Goal: Task Accomplishment & Management: Use online tool/utility

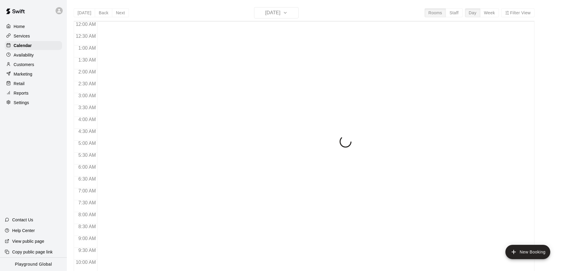
scroll to position [315, 0]
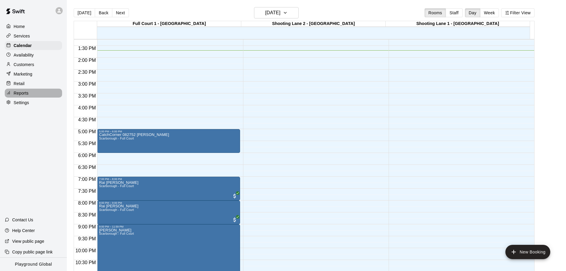
click at [29, 92] on div "Reports" at bounding box center [33, 93] width 57 height 9
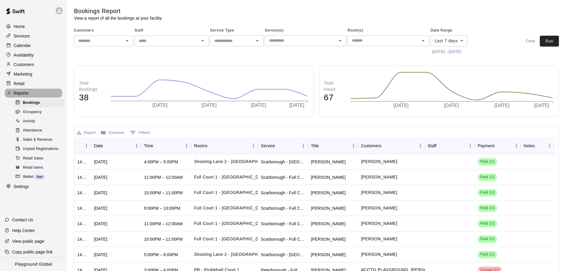
click at [29, 92] on div "Reports" at bounding box center [33, 93] width 57 height 9
click at [44, 141] on span "Sales & Revenue" at bounding box center [37, 140] width 29 height 6
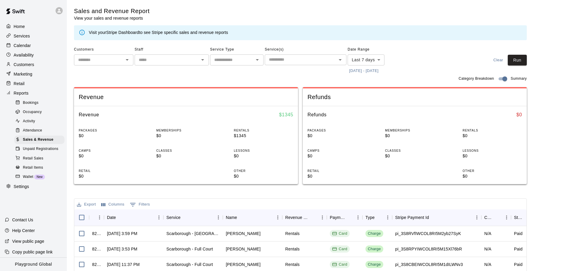
click at [311, 65] on div "​" at bounding box center [306, 59] width 82 height 11
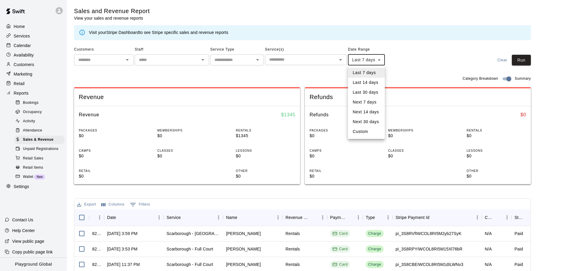
click at [374, 59] on body "Home Services Calendar Availability Customers Marketing Retail Reports Bookings…" at bounding box center [285, 204] width 571 height 409
click at [365, 134] on li "Custom" at bounding box center [366, 132] width 37 height 10
type input "******"
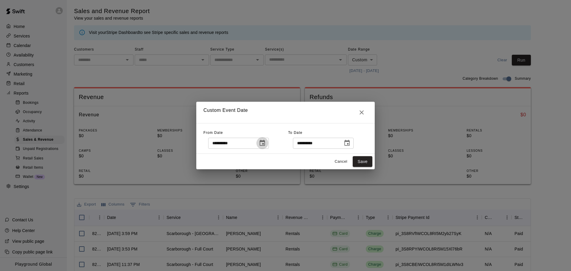
click at [266, 144] on icon "Choose date, selected date is Sep 11, 2025" at bounding box center [262, 142] width 7 height 7
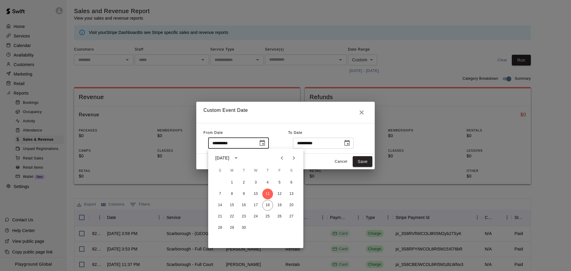
click at [282, 157] on icon "Previous month" at bounding box center [282, 158] width 2 height 4
click at [277, 181] on button "1" at bounding box center [279, 182] width 11 height 11
type input "**********"
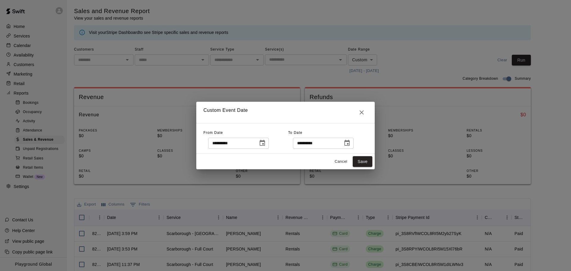
click at [351, 145] on icon "Choose date, selected date is Sep 18, 2025" at bounding box center [346, 142] width 7 height 7
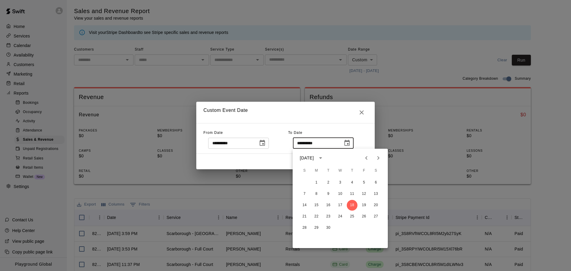
click at [367, 159] on icon "Previous month" at bounding box center [366, 157] width 7 height 7
click at [308, 240] on button "31" at bounding box center [304, 239] width 11 height 11
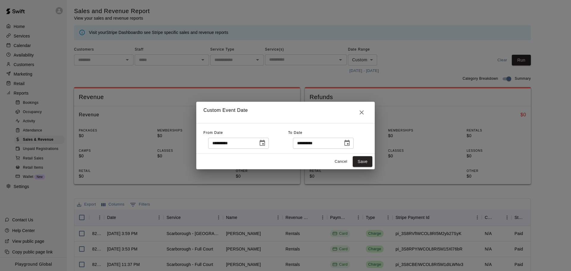
type input "**********"
click at [369, 159] on button "Save" at bounding box center [363, 161] width 20 height 11
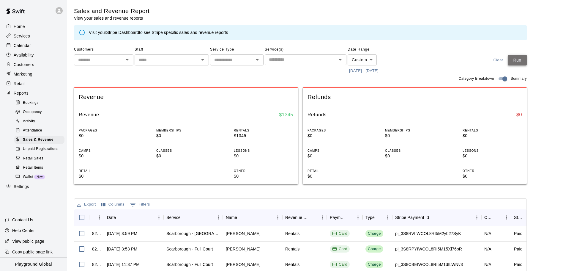
click at [518, 59] on button "Run" at bounding box center [517, 60] width 19 height 11
click at [193, 74] on div "Staff ​" at bounding box center [172, 60] width 74 height 31
